Goal: Obtain resource: Obtain resource

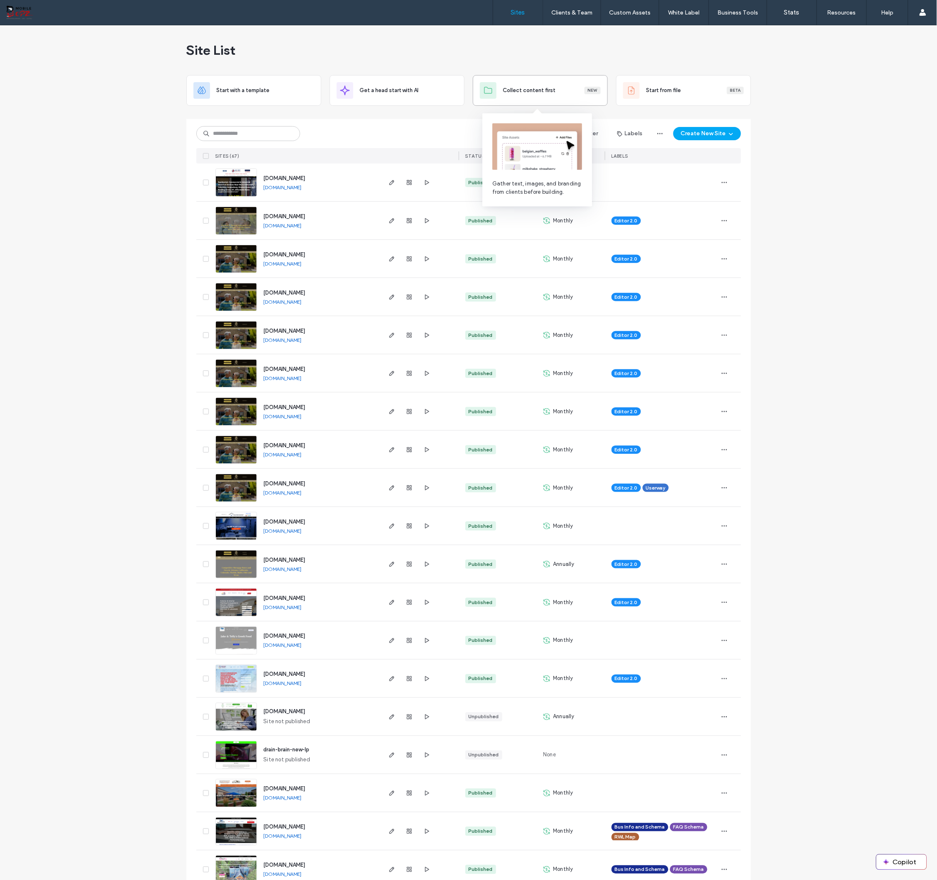
click at [520, 86] on span "Collect content first" at bounding box center [529, 90] width 53 height 8
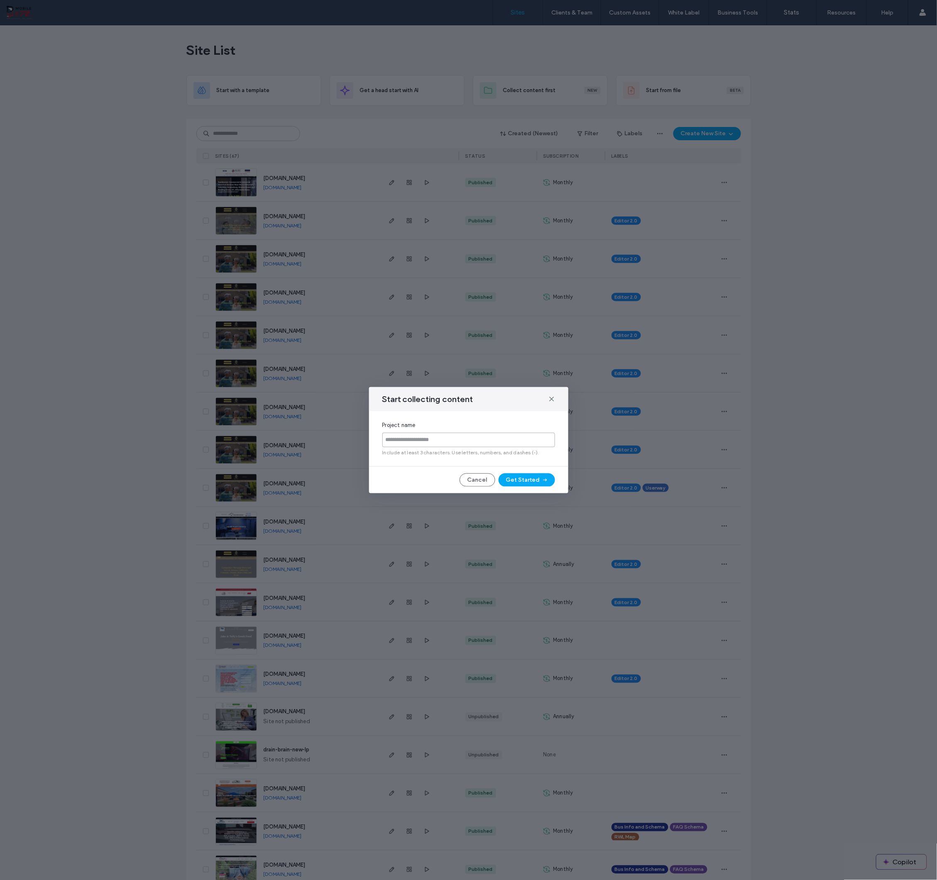
click at [403, 441] on input at bounding box center [468, 440] width 173 height 15
type input "**********"
click at [481, 485] on button "Cancel" at bounding box center [477, 480] width 36 height 13
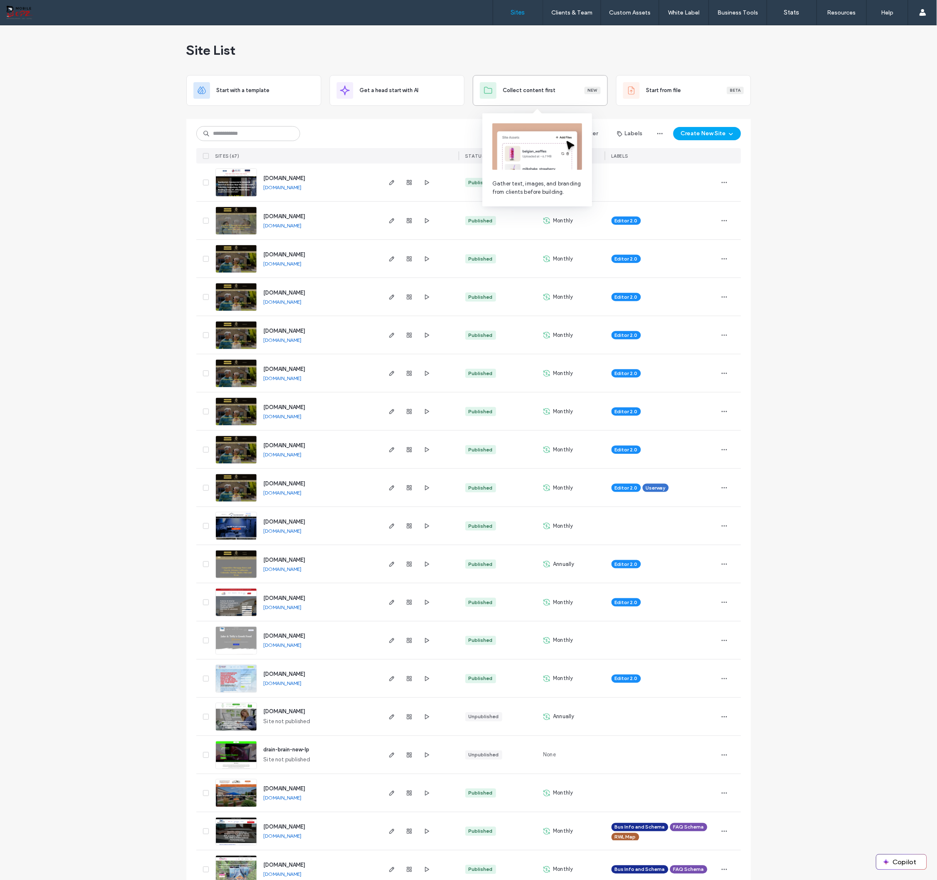
click at [515, 87] on span "Collect content first" at bounding box center [529, 90] width 53 height 8
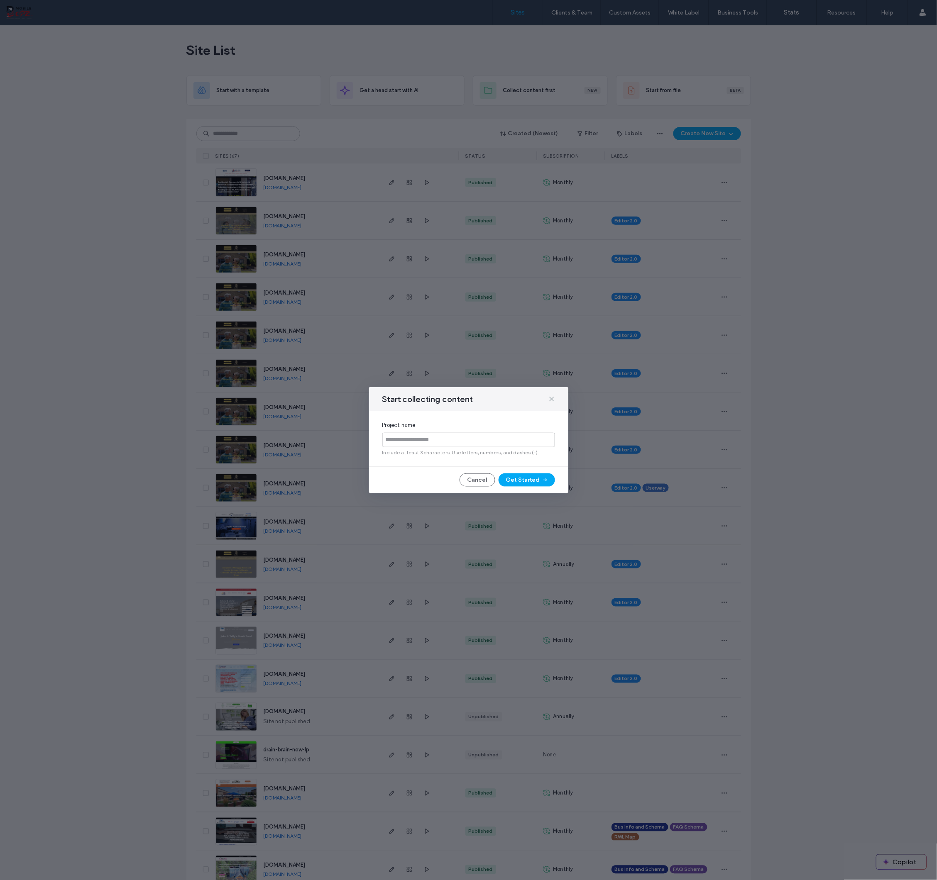
click at [550, 399] on icon at bounding box center [551, 399] width 7 height 7
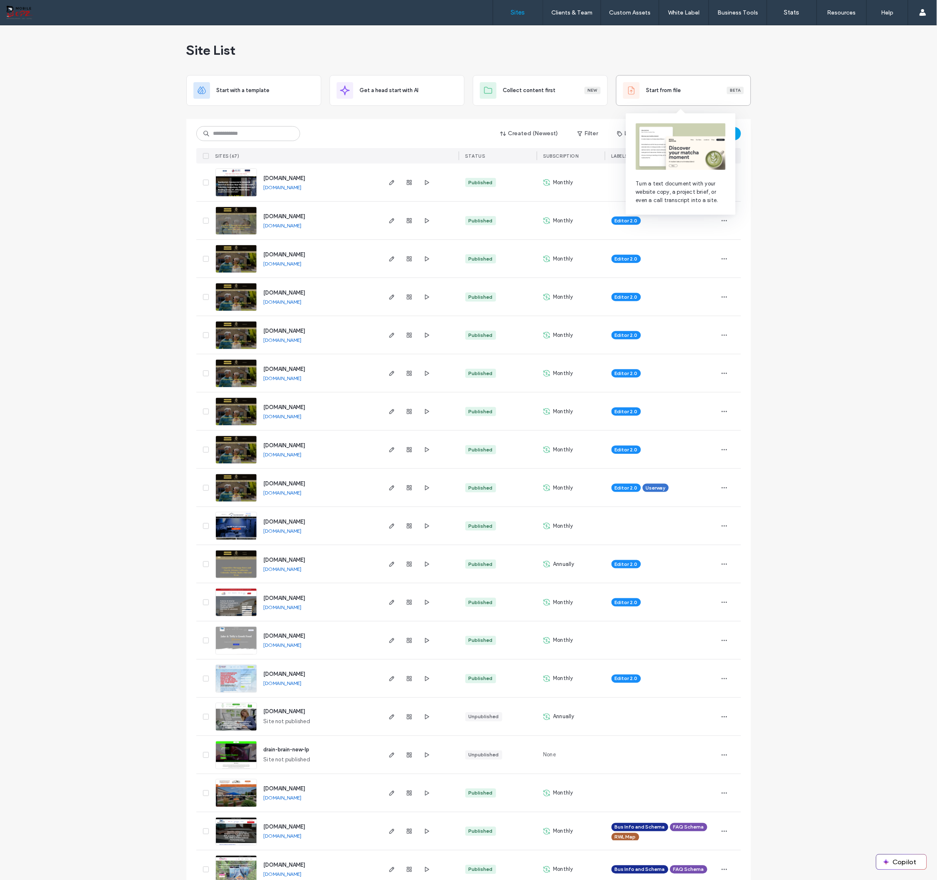
click at [670, 91] on span "Start from file" at bounding box center [663, 90] width 35 height 8
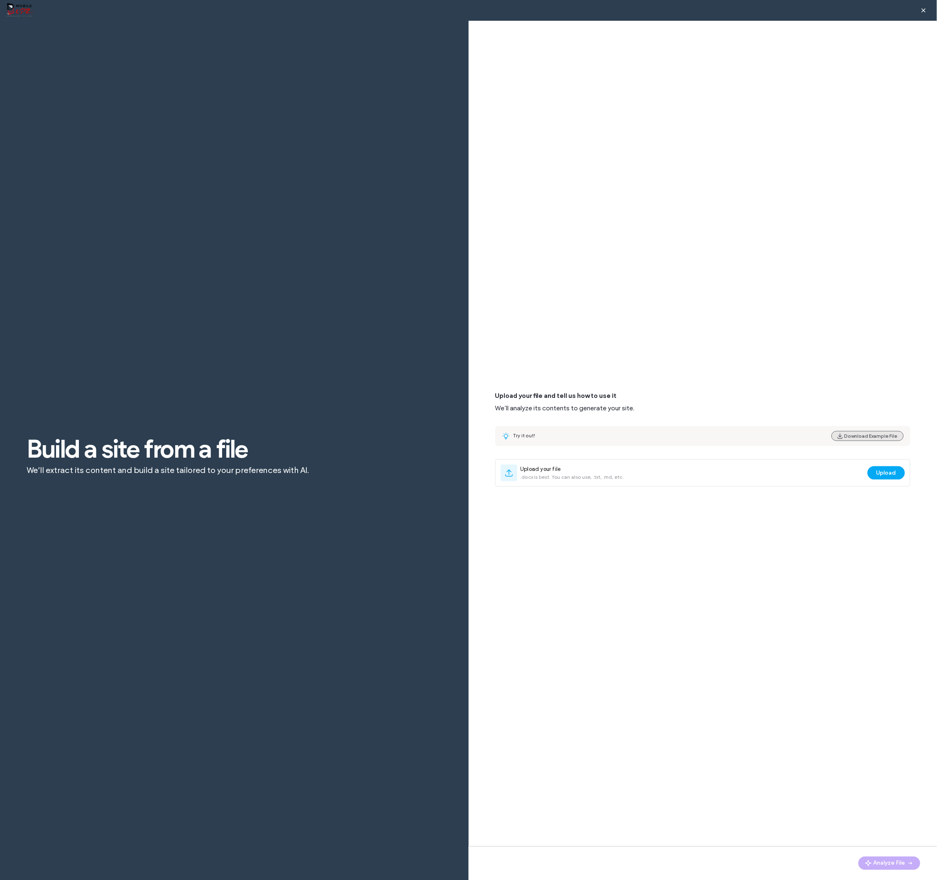
click at [876, 435] on button "Download Example File" at bounding box center [867, 436] width 72 height 10
click at [857, 217] on div "Upload your file and tell us how to use it We’ll analyze its contents to genera…" at bounding box center [702, 439] width 415 height 804
click at [921, 10] on icon "button" at bounding box center [923, 10] width 7 height 7
